Goal: Task Accomplishment & Management: Manage account settings

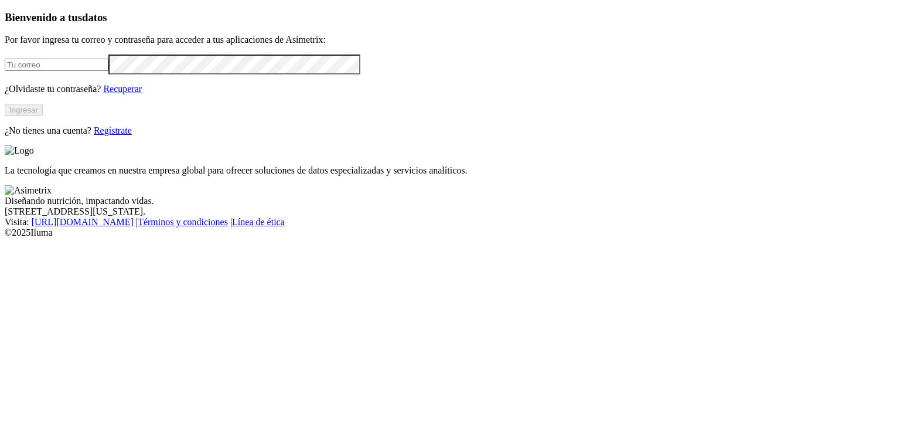
type input "[PERSON_NAME][EMAIL_ADDRESS][PERSON_NAME][DOMAIN_NAME]"
click at [43, 116] on button "Ingresar" at bounding box center [24, 110] width 38 height 12
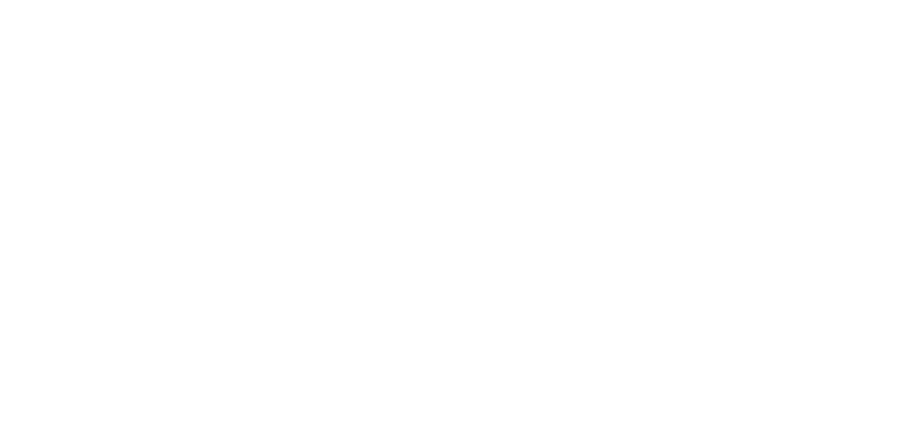
click at [24, 27] on icon at bounding box center [23, 239] width 36 height 469
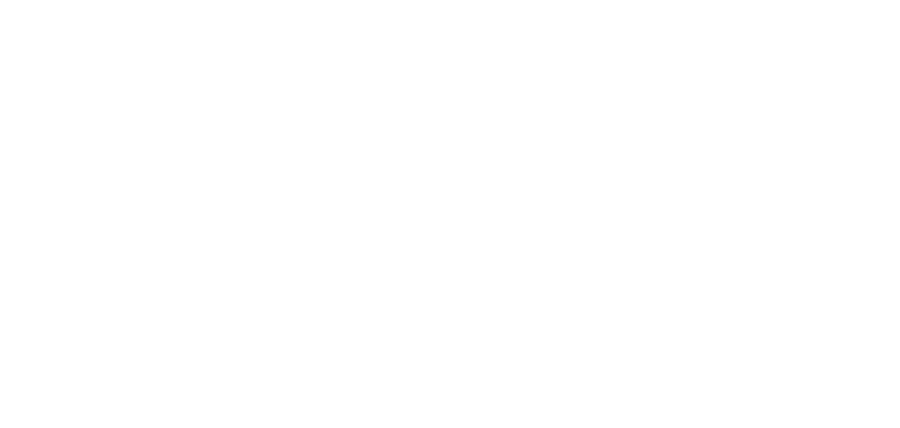
type input "i"
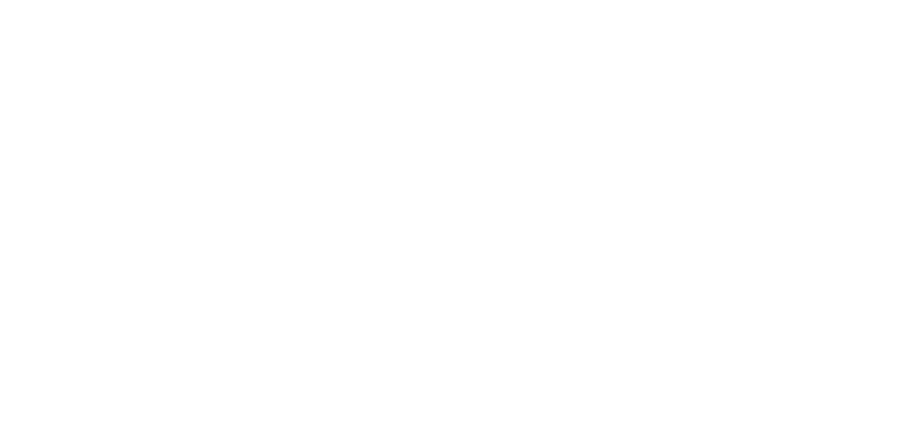
click at [28, 20] on icon at bounding box center [23, 239] width 36 height 469
